Goal: Navigation & Orientation: Understand site structure

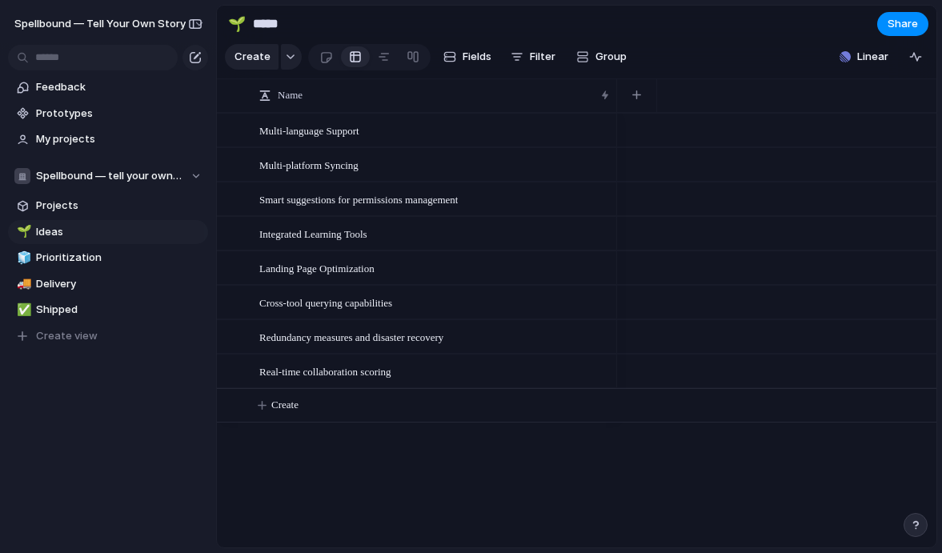
click at [100, 245] on div "🌱 Ideas 🧊 Prioritization 🚚 Delivery ✅ Shipped To pick up a draggable item, pres…" at bounding box center [108, 284] width 200 height 128
click at [102, 252] on span "Prioritization" at bounding box center [119, 258] width 166 height 16
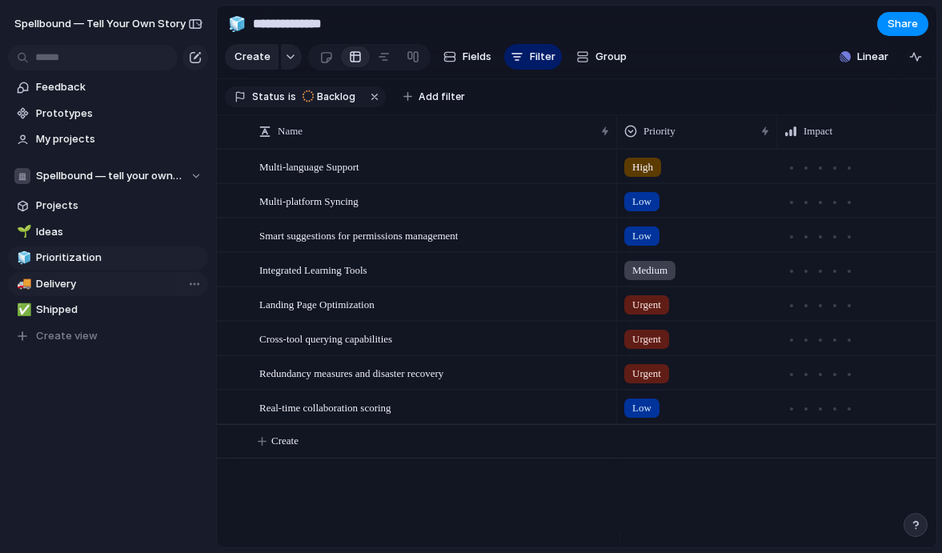
click at [110, 275] on link "🚚 Delivery" at bounding box center [108, 284] width 200 height 24
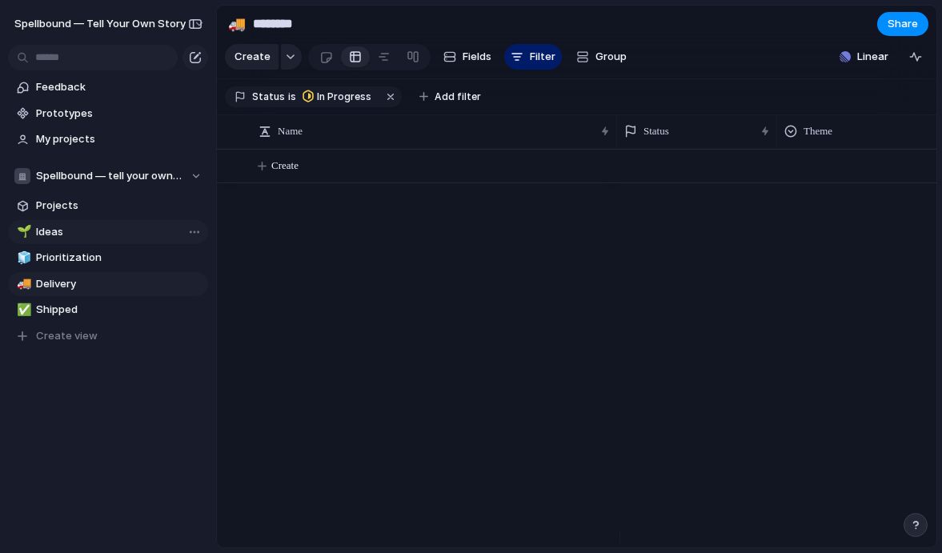
click at [99, 237] on span "Ideas" at bounding box center [119, 232] width 166 height 16
type input "*****"
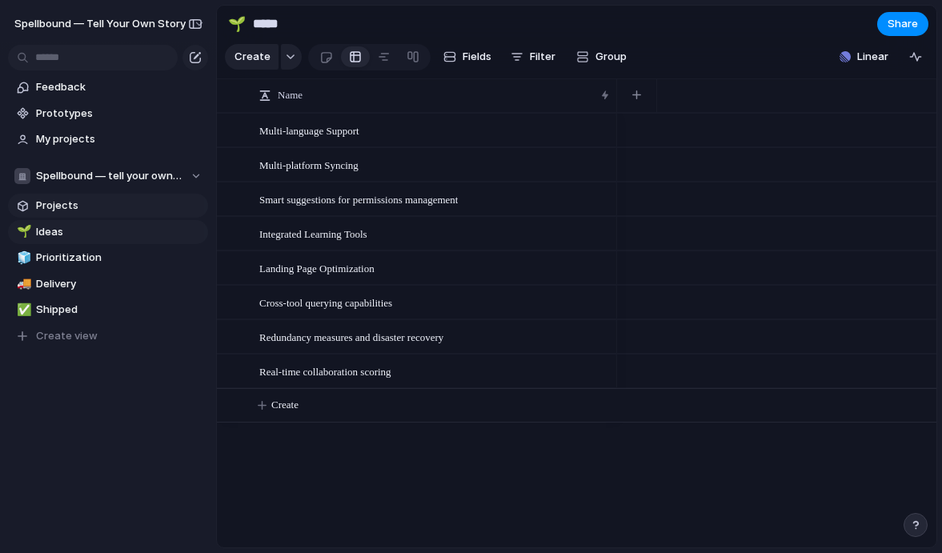
click at [101, 207] on span "Projects" at bounding box center [119, 206] width 166 height 16
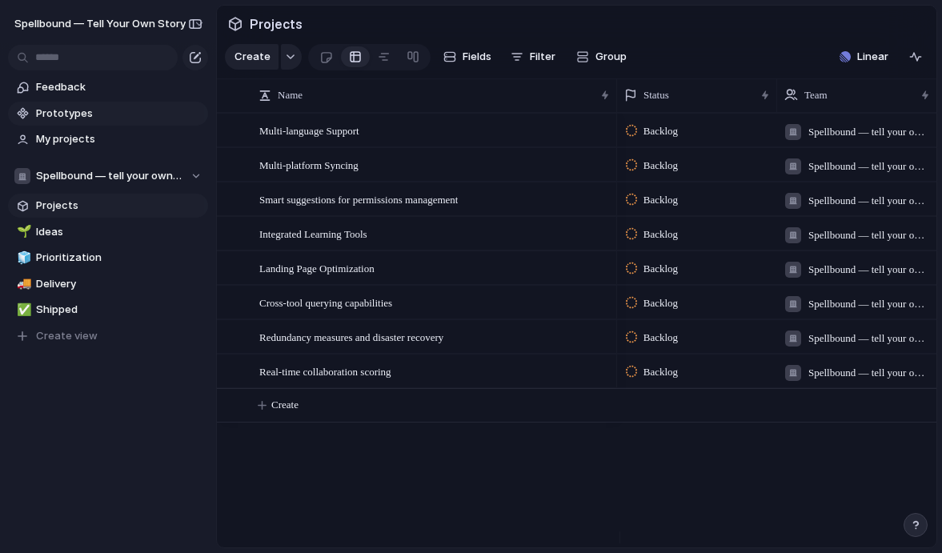
click at [110, 116] on span "Prototypes" at bounding box center [119, 114] width 166 height 16
